Goal: Transaction & Acquisition: Subscribe to service/newsletter

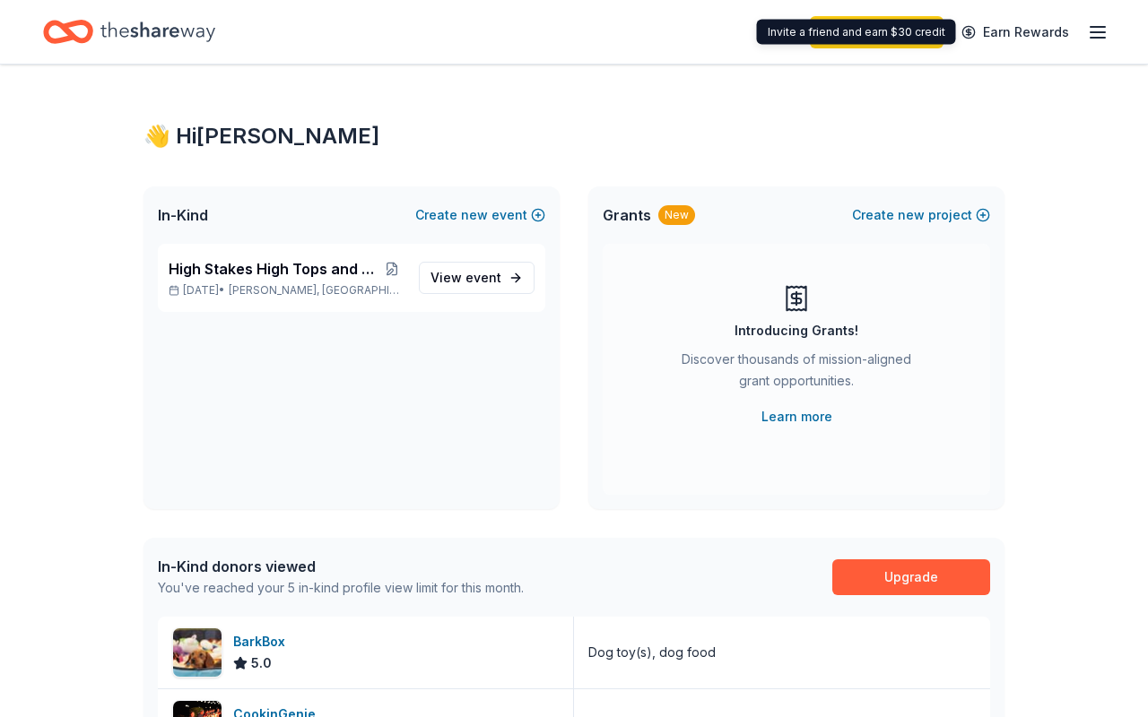
click at [926, 35] on div "Invite a friend and earn $30 credit Invite a friend and earn $30 credit" at bounding box center [856, 32] width 199 height 25
click at [924, 34] on div "Invite a friend and earn $30 credit Invite a friend and earn $30 credit" at bounding box center [856, 32] width 199 height 25
click at [791, 33] on div "Invite a friend and earn $30 credit Invite a friend and earn $30 credit" at bounding box center [856, 32] width 199 height 25
click at [792, 33] on div "Invite a friend and earn $30 credit Invite a friend and earn $30 credit" at bounding box center [856, 32] width 199 height 25
click at [1033, 28] on link "Earn Rewards" at bounding box center [1014, 32] width 129 height 32
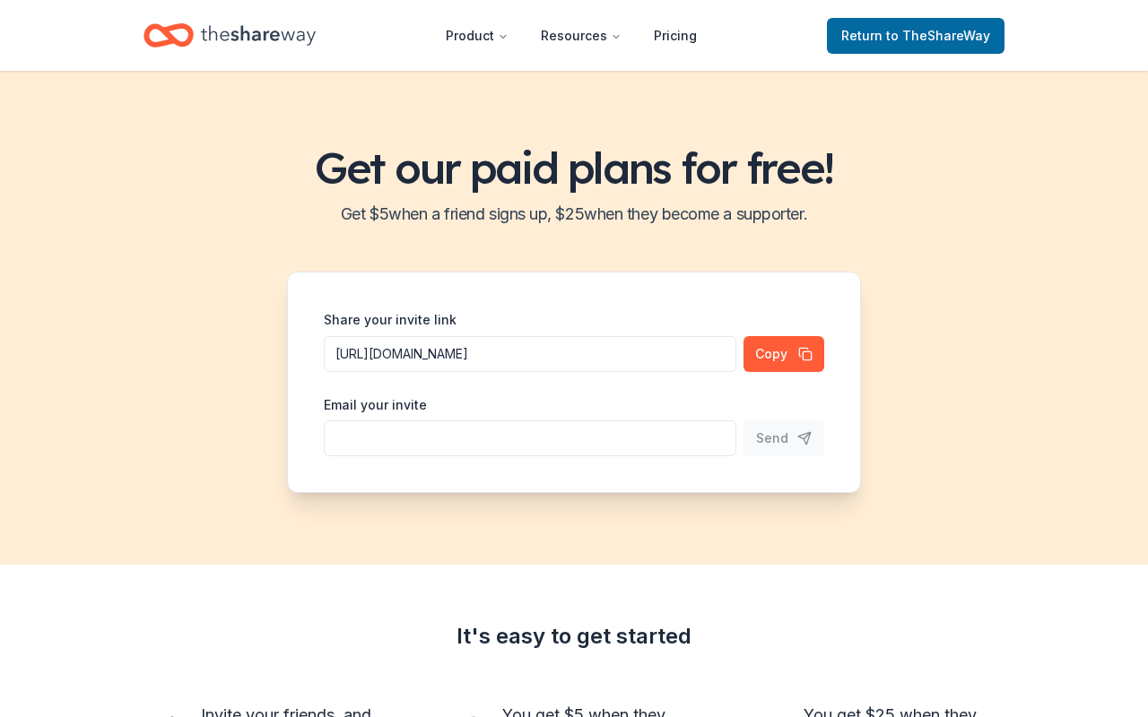
click at [561, 372] on input "Share your invite link" at bounding box center [530, 354] width 412 height 36
click at [560, 372] on input "cath" at bounding box center [530, 354] width 412 height 36
type input "C"
type input "fundraising@learninggate.org"
click at [1075, 422] on div "Get our paid plans for free! Get $ 5 when a friend signs up, $ 25 when they bec…" at bounding box center [574, 318] width 1148 height 494
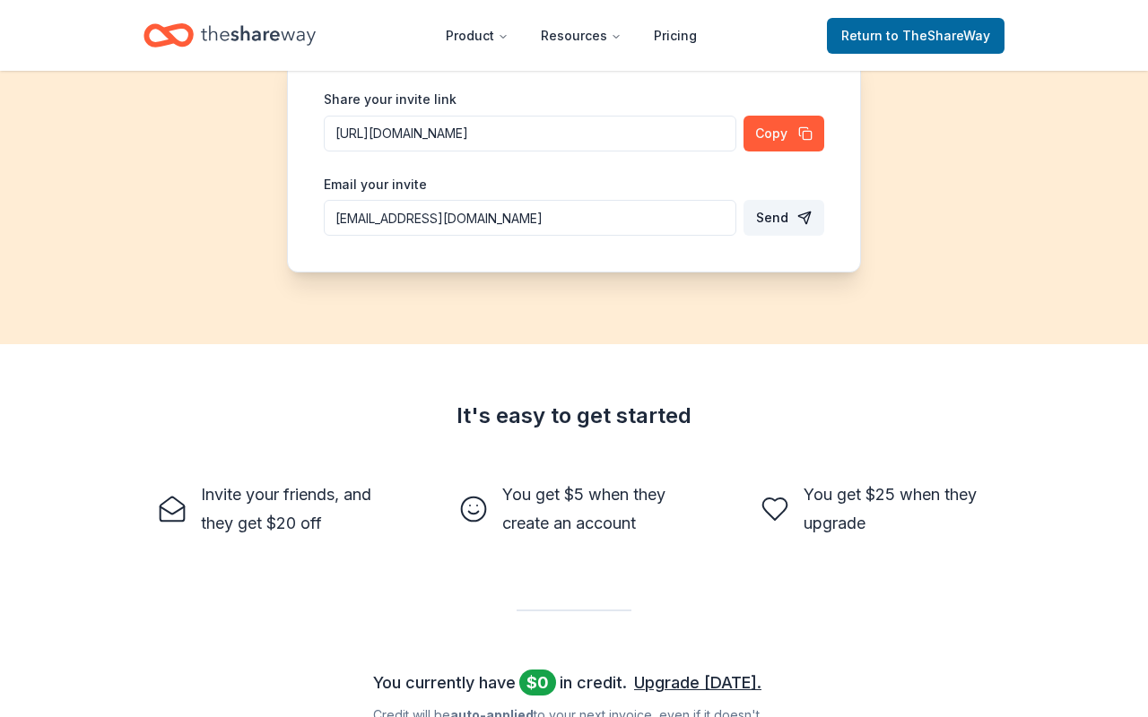
scroll to position [221, 0]
click at [782, 216] on span "Send" at bounding box center [772, 217] width 32 height 22
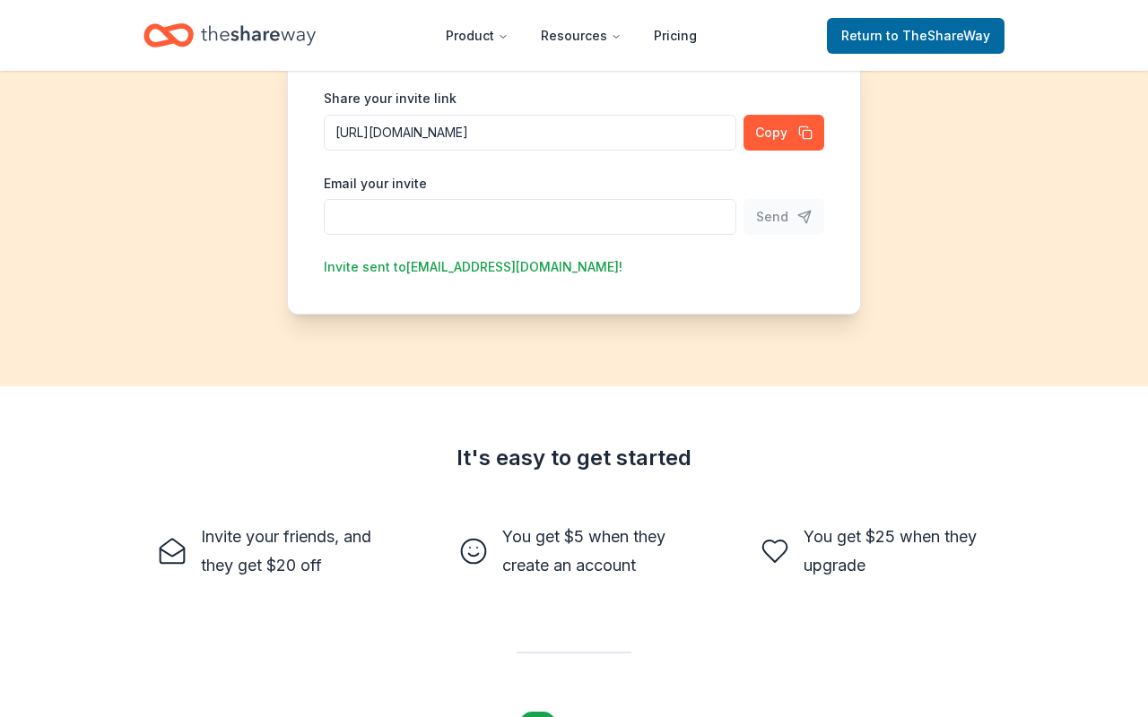
click at [686, 151] on input "Share your invite link" at bounding box center [530, 133] width 412 height 36
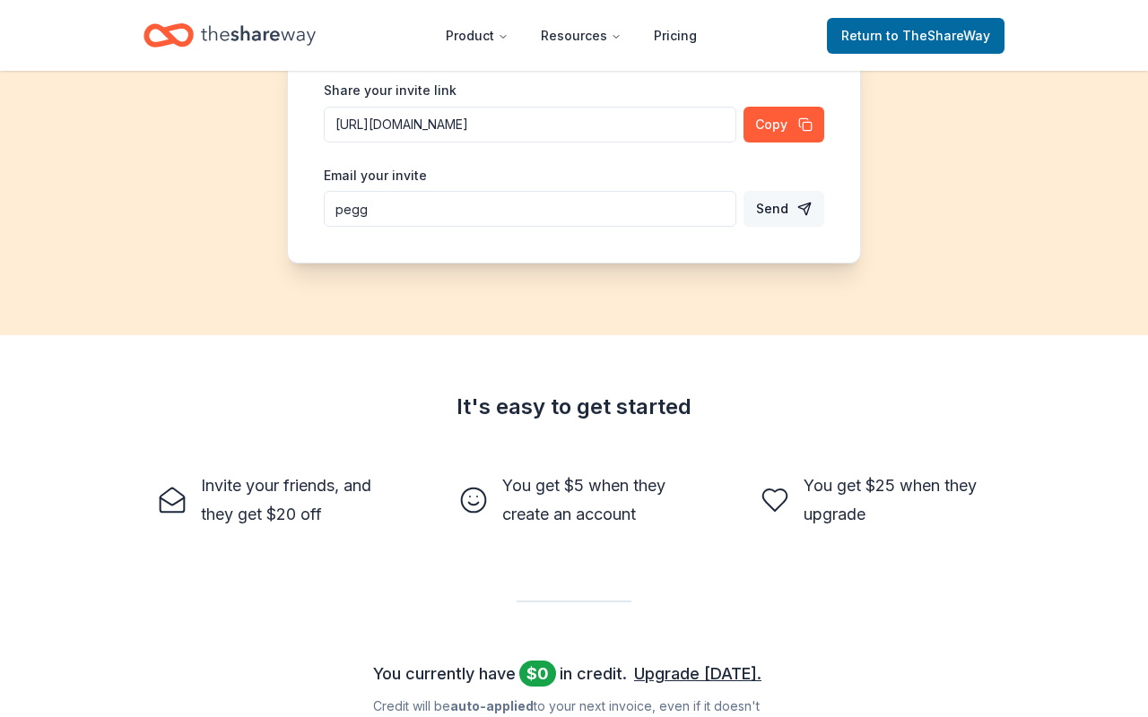
scroll to position [233, 0]
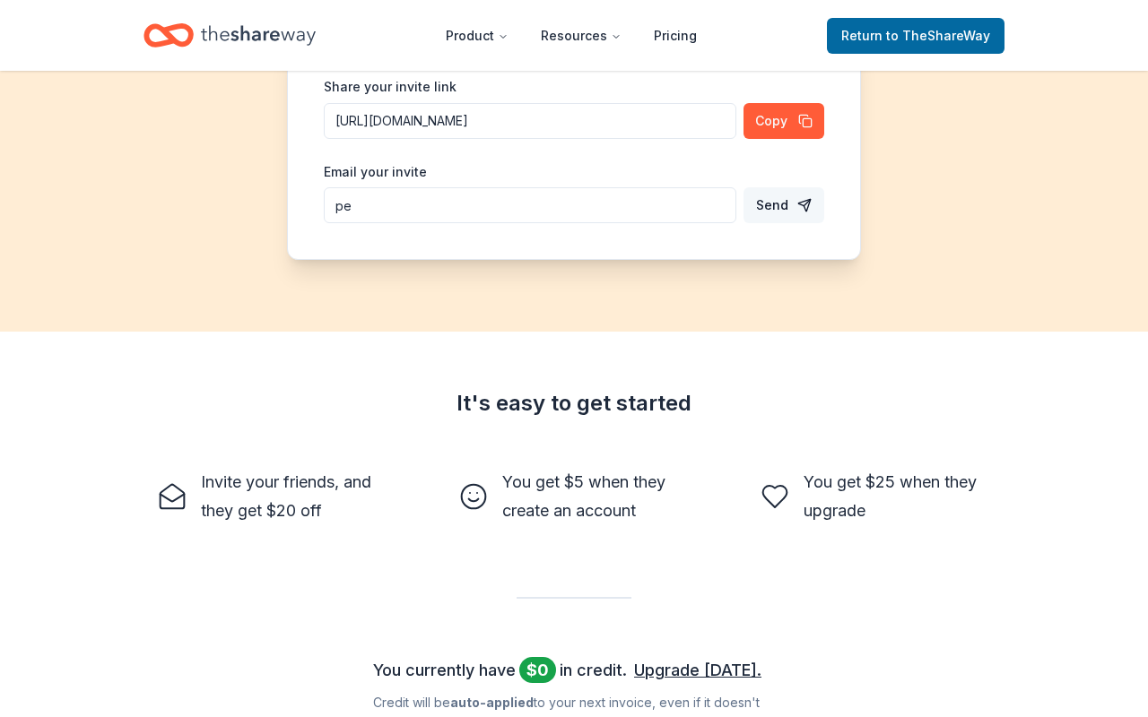
type input "p"
click at [881, 149] on div "Get our paid plans for free! Get $ 5 when a friend signs up, $ 25 when they bec…" at bounding box center [574, 85] width 1148 height 494
click at [913, 43] on span "Return to TheShareWay" at bounding box center [915, 36] width 149 height 22
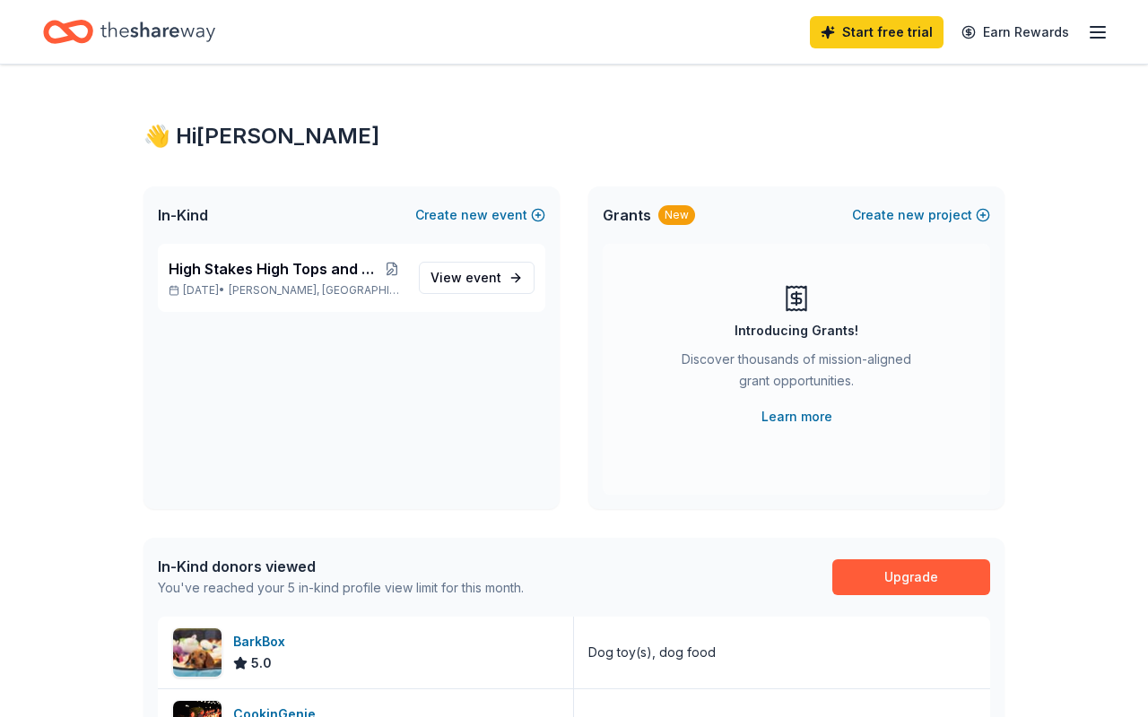
click at [1128, 469] on div "👋 Hi Yvonne In-Kind Create new event High Stakes High Tops and Higher Hopes Oct…" at bounding box center [574, 691] width 1148 height 1252
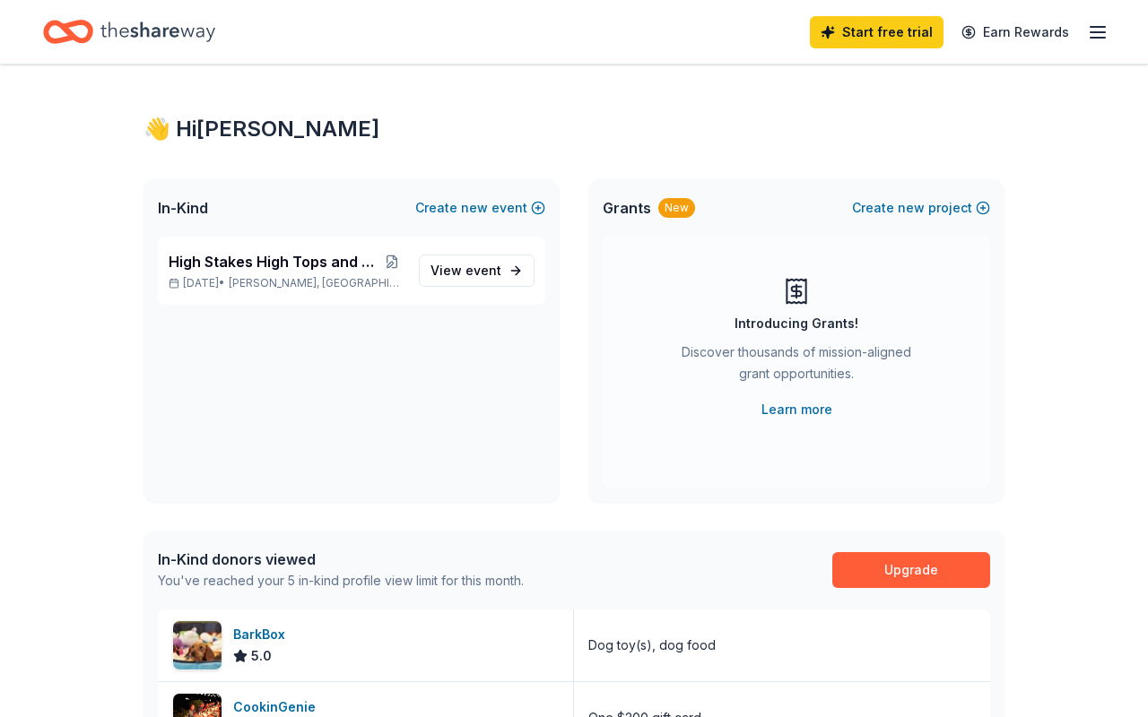
scroll to position [8, 0]
click at [1101, 28] on icon "button" at bounding box center [1098, 33] width 22 height 22
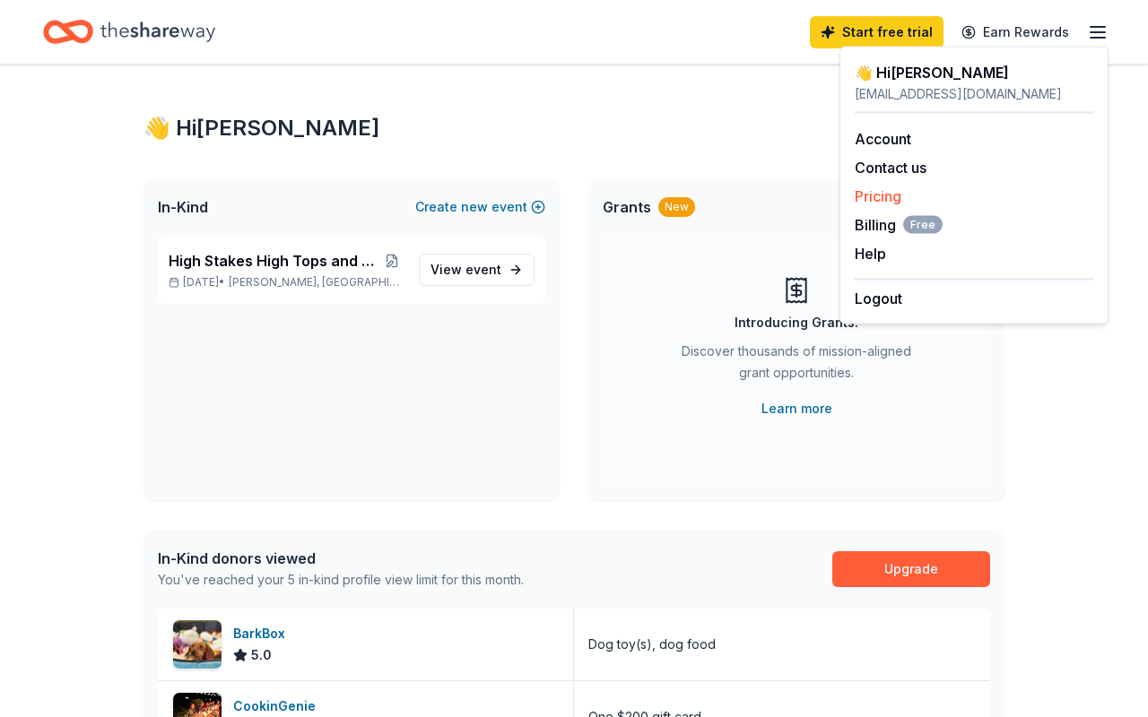
click at [885, 187] on link "Pricing" at bounding box center [878, 196] width 47 height 18
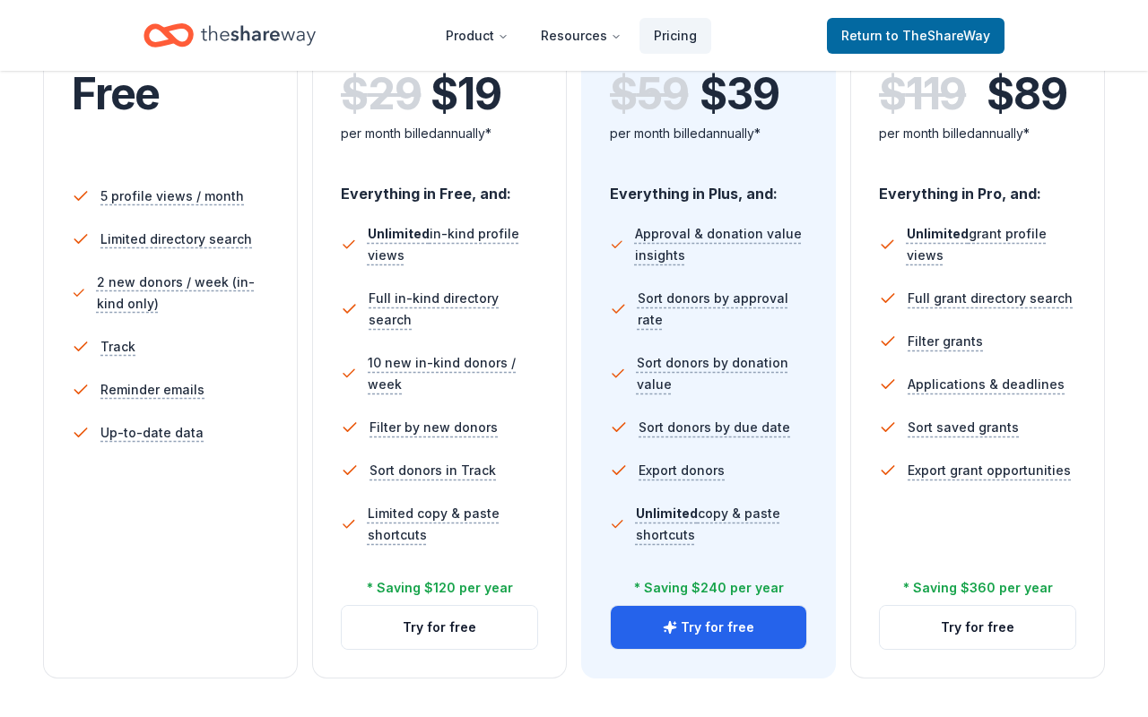
scroll to position [447, 0]
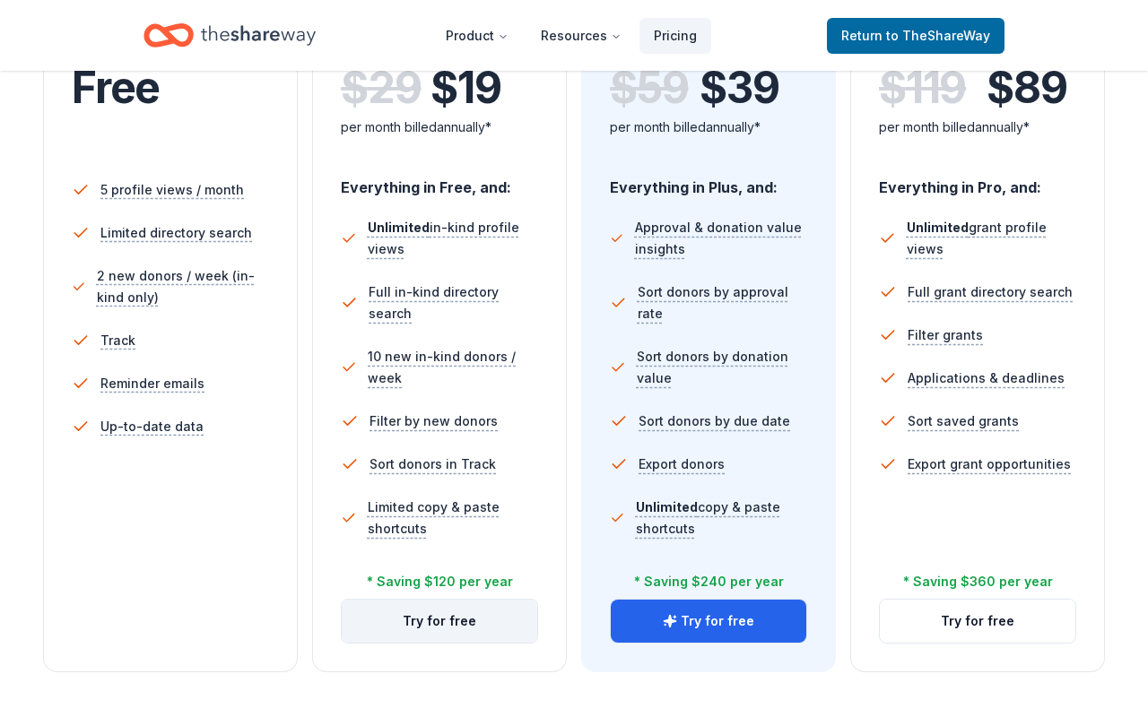
click at [475, 622] on button "Try for free" at bounding box center [439, 621] width 195 height 43
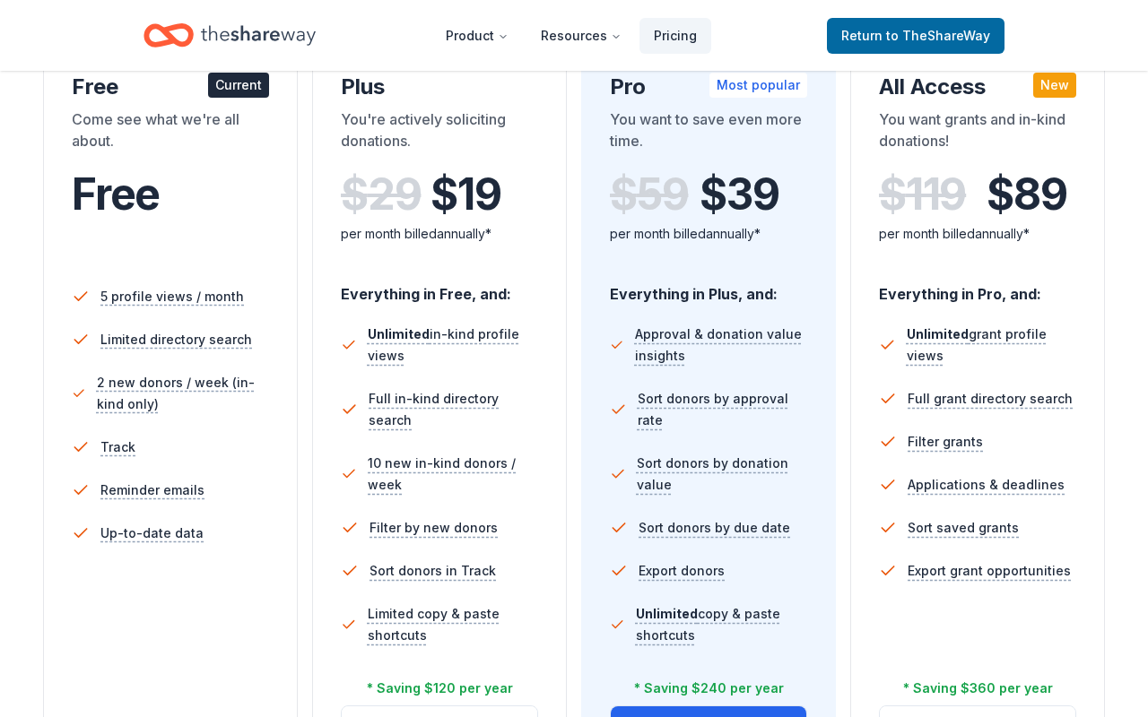
scroll to position [340, 0]
